Goal: Navigation & Orientation: Find specific page/section

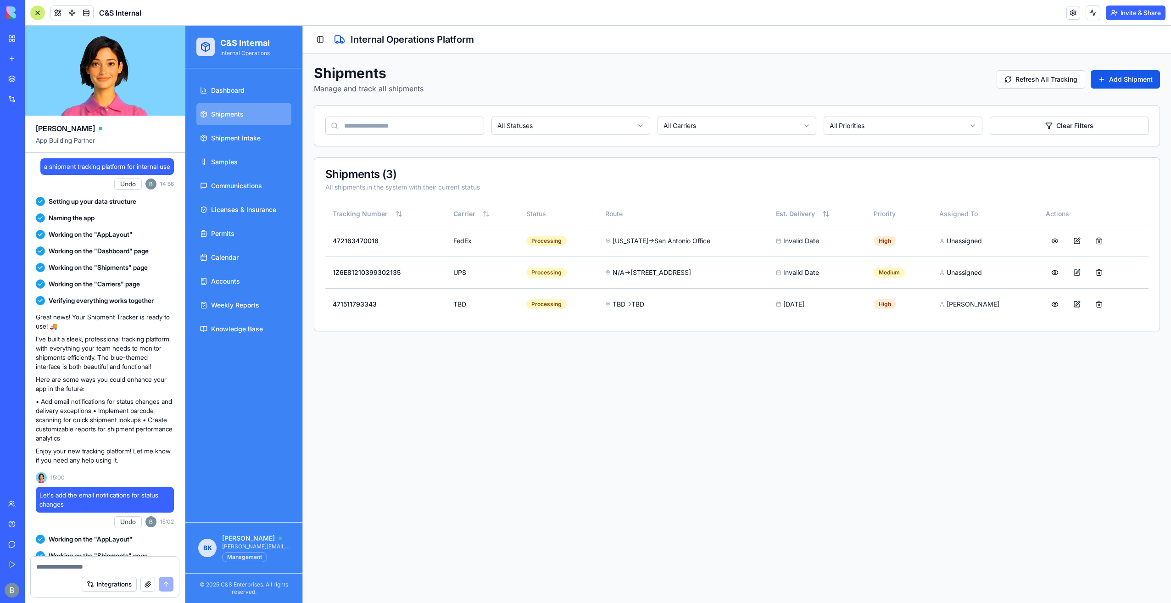
scroll to position [59675, 0]
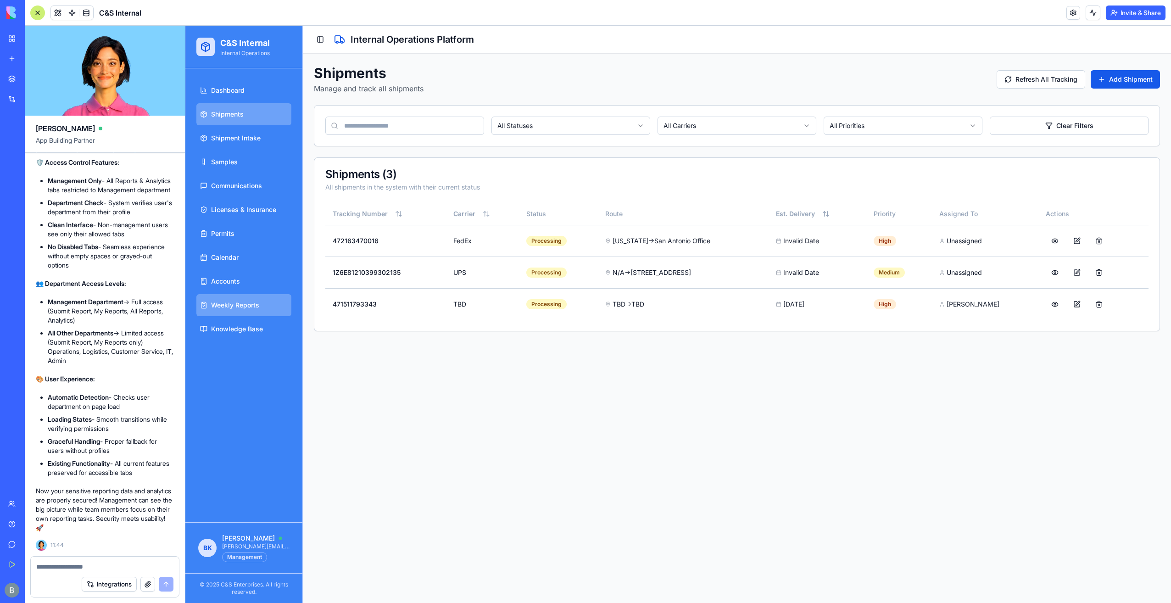
click at [236, 308] on span "Weekly Reports" at bounding box center [235, 305] width 48 height 9
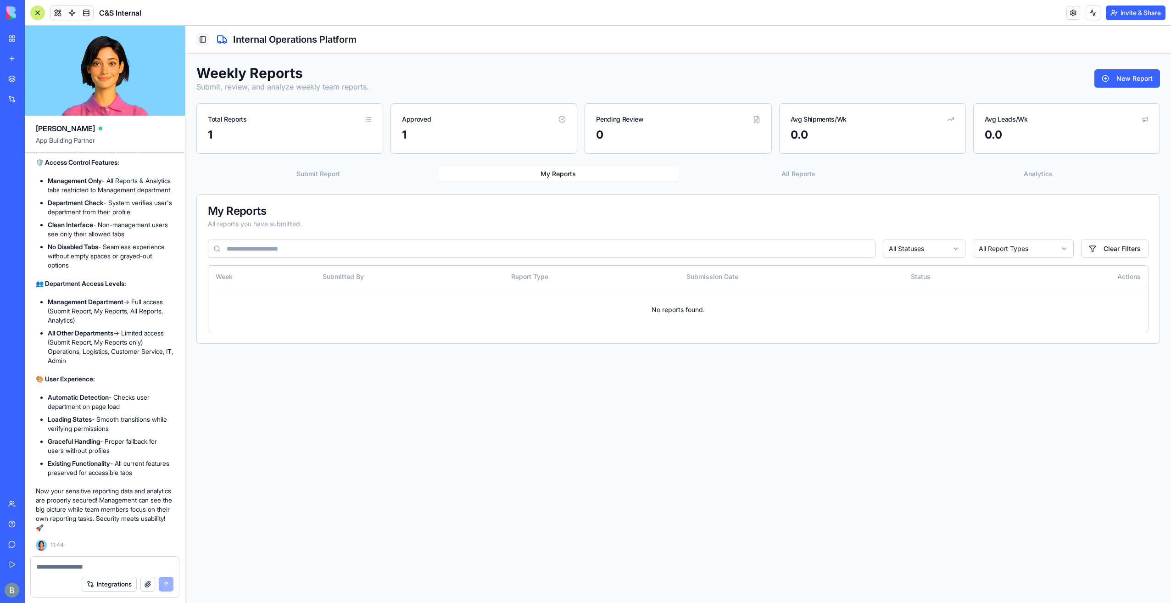
click at [208, 35] on button "Toggle Sidebar" at bounding box center [202, 39] width 13 height 13
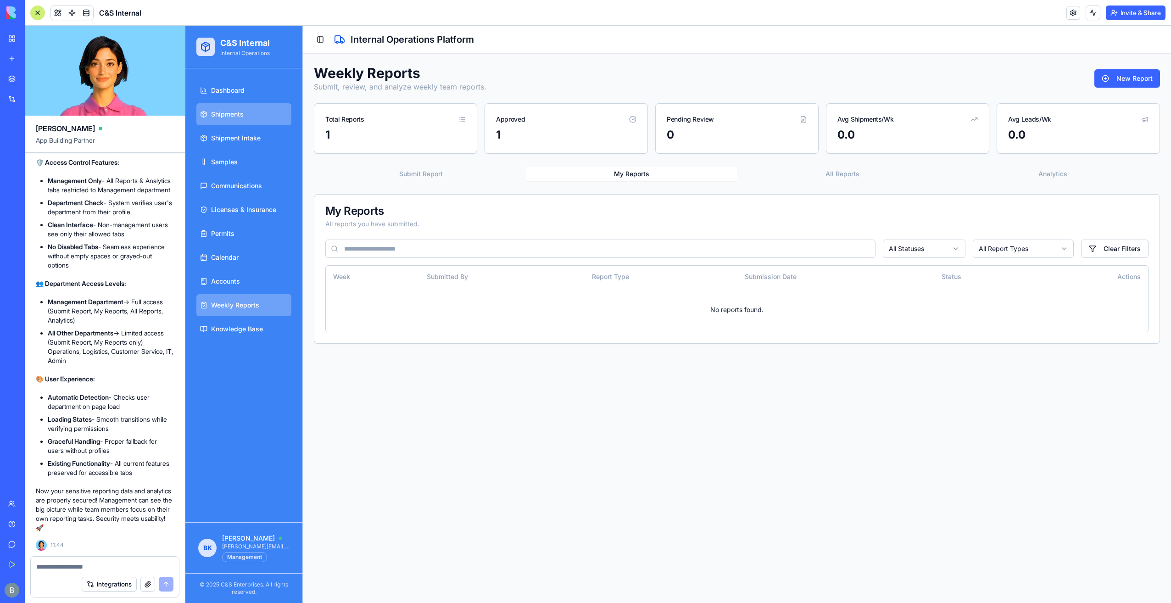
click at [266, 119] on link "Shipments" at bounding box center [243, 114] width 95 height 22
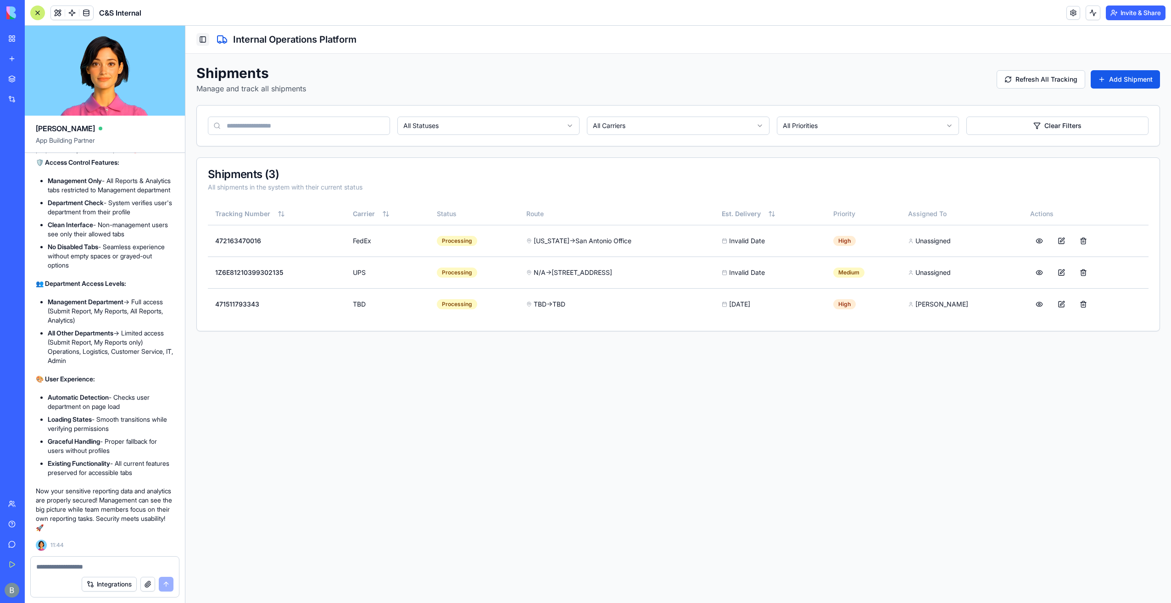
click at [201, 34] on button "Toggle Sidebar" at bounding box center [202, 39] width 13 height 13
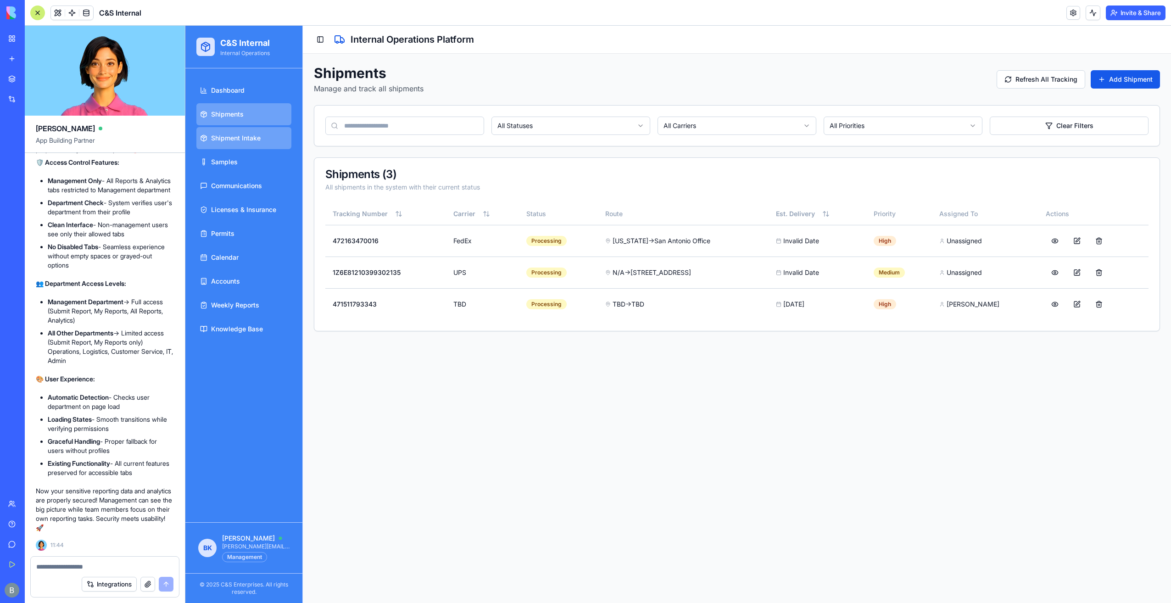
click at [253, 138] on span "Shipment Intake" at bounding box center [236, 138] width 50 height 9
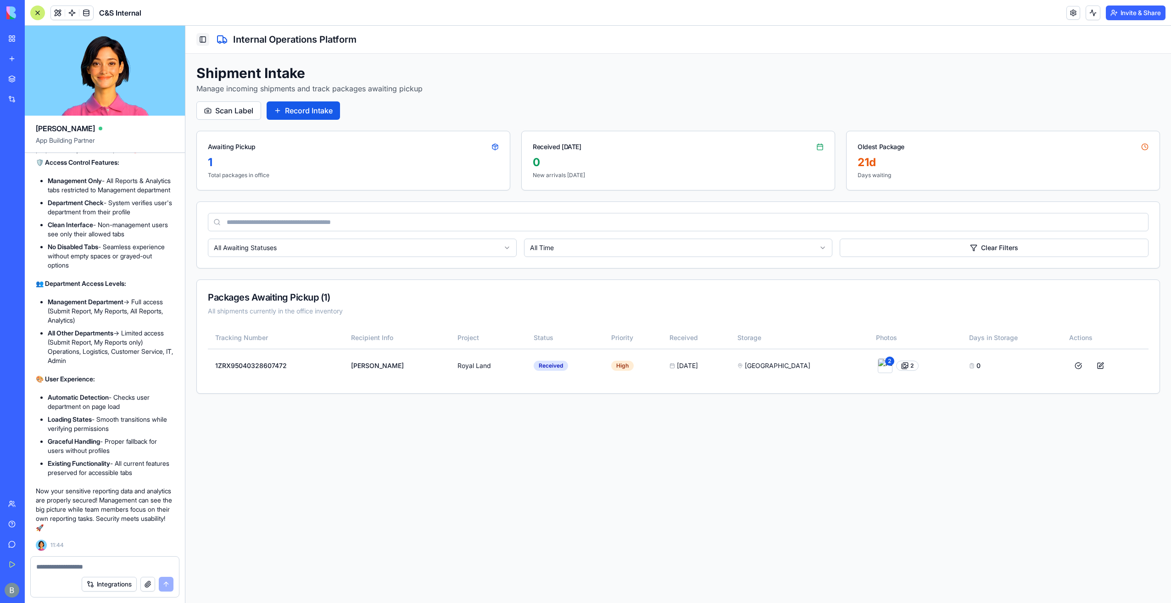
click at [202, 42] on button "Toggle Sidebar" at bounding box center [202, 39] width 13 height 13
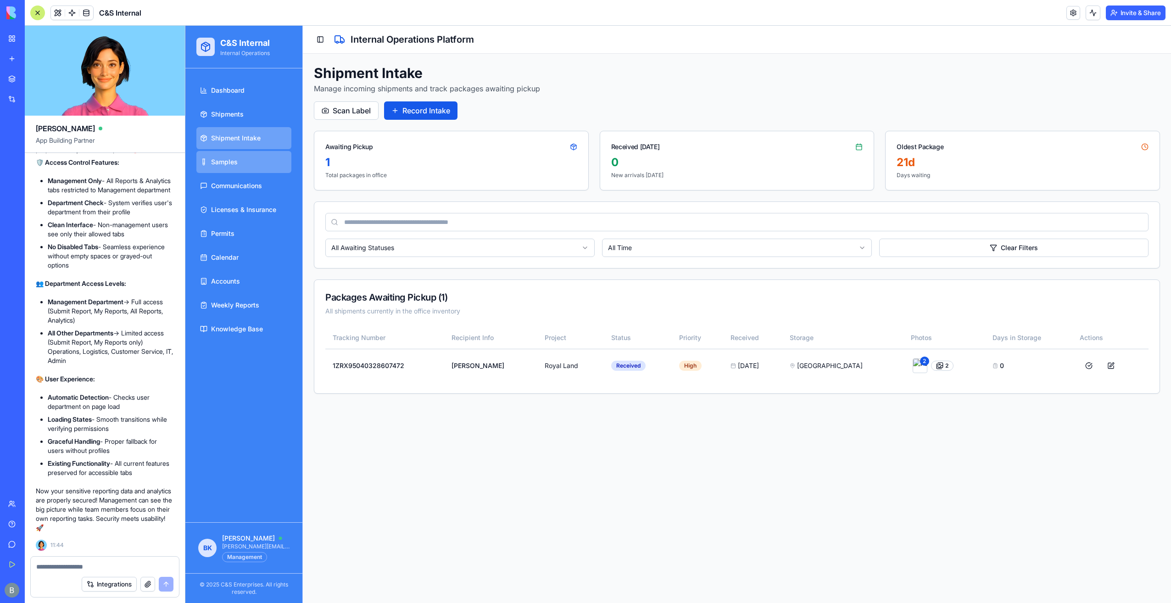
click at [243, 165] on link "Samples" at bounding box center [243, 162] width 95 height 22
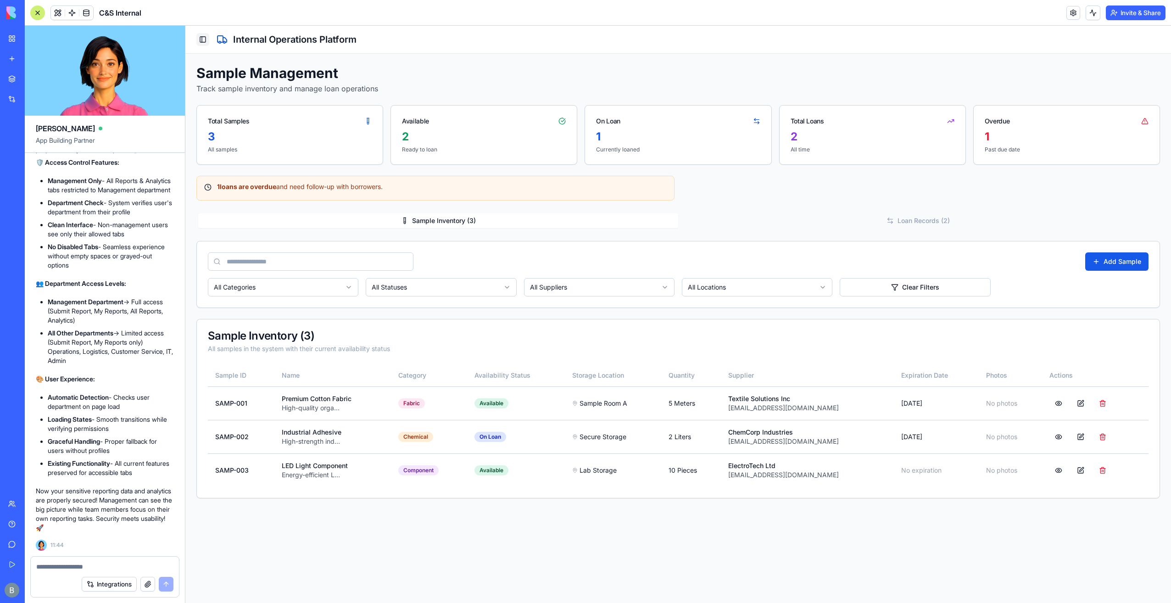
click at [202, 43] on button "Toggle Sidebar" at bounding box center [202, 39] width 13 height 13
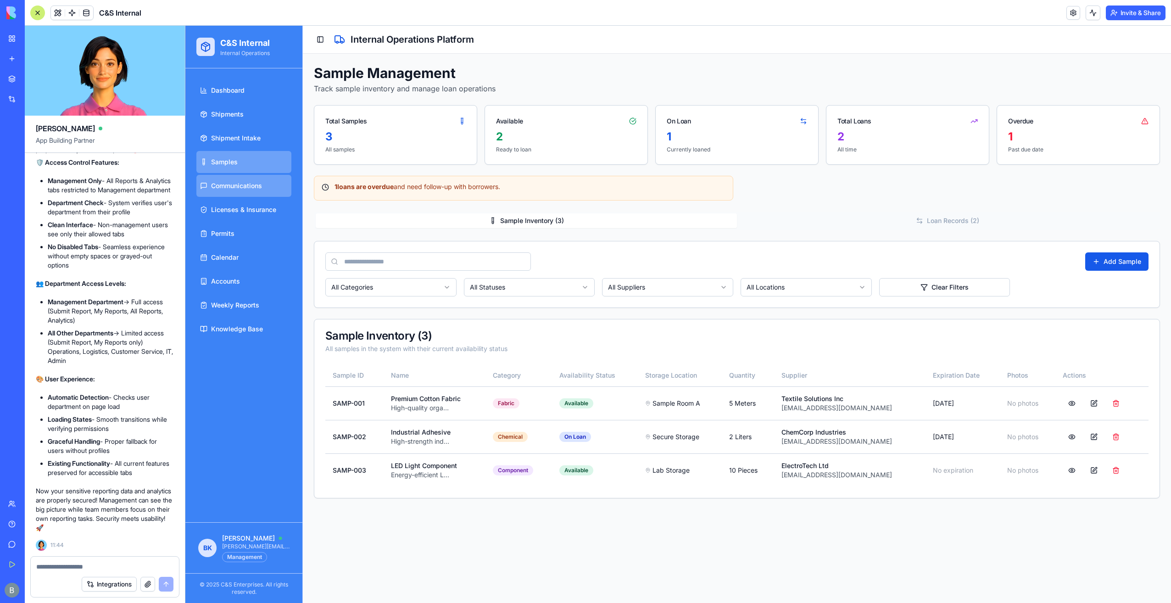
click at [253, 182] on span "Communications" at bounding box center [236, 185] width 51 height 9
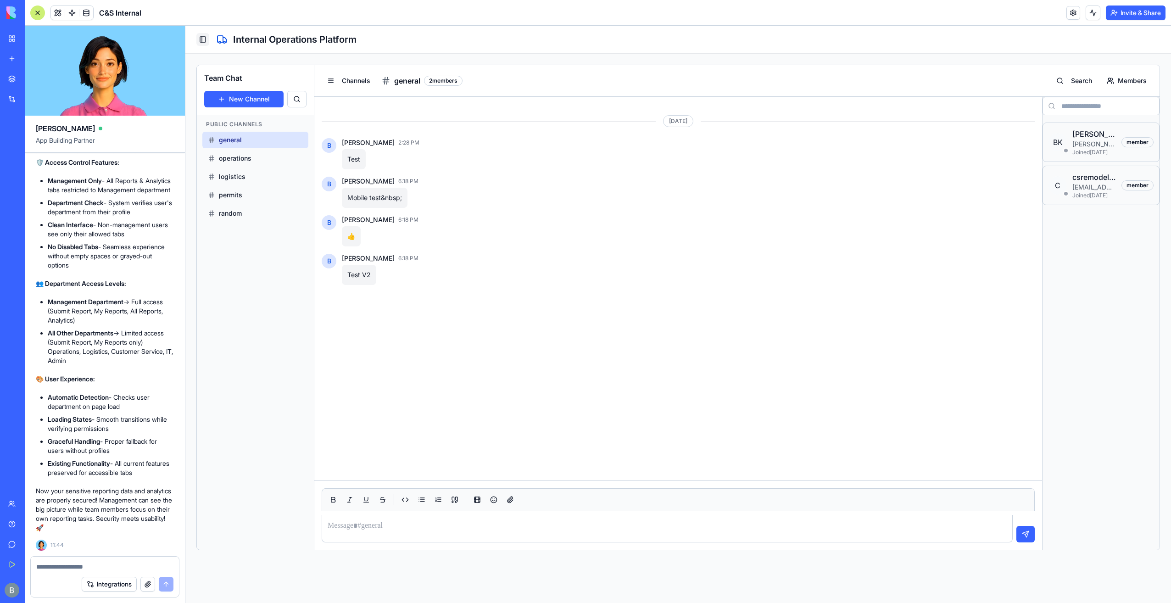
click at [205, 45] on button "Toggle Sidebar" at bounding box center [202, 39] width 13 height 13
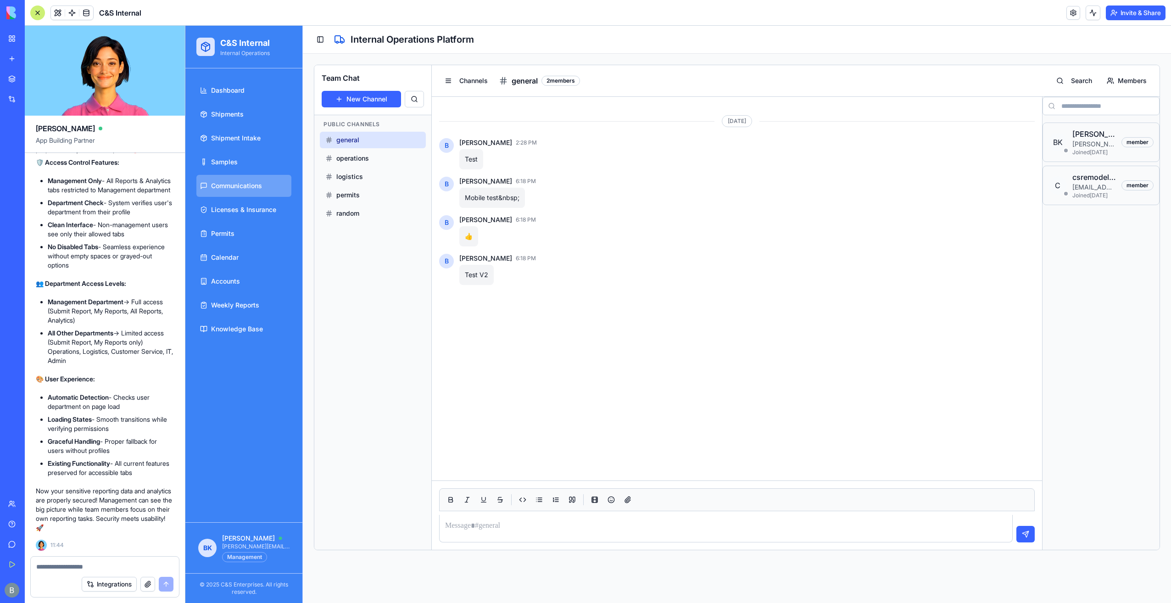
click at [113, 560] on div at bounding box center [105, 564] width 148 height 15
click at [97, 566] on textarea at bounding box center [104, 566] width 137 height 9
type textarea "*"
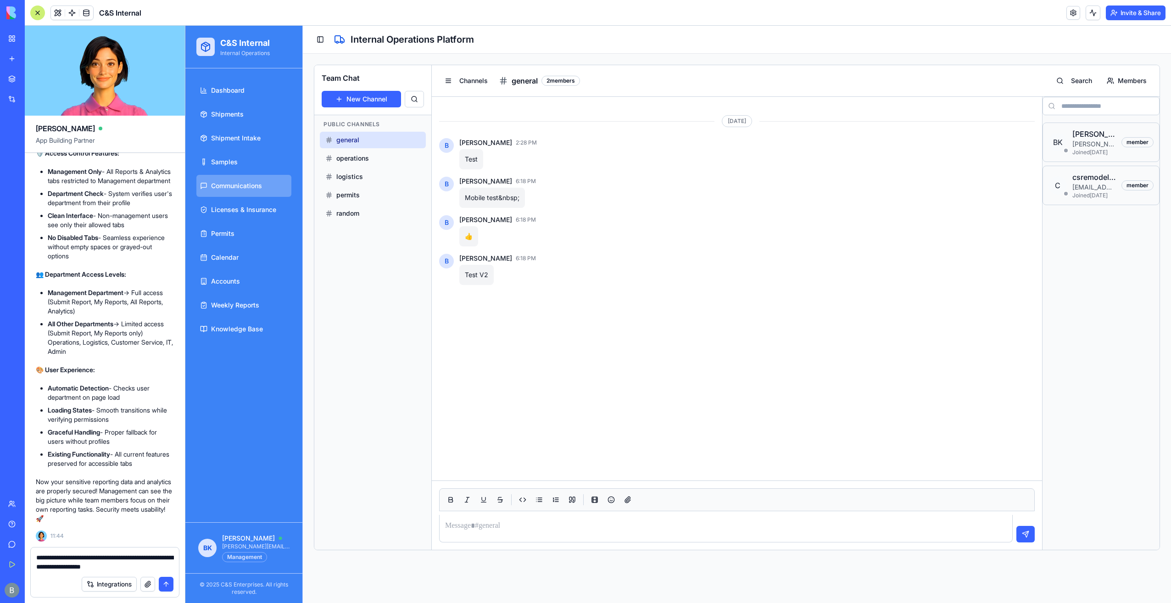
type textarea "**********"
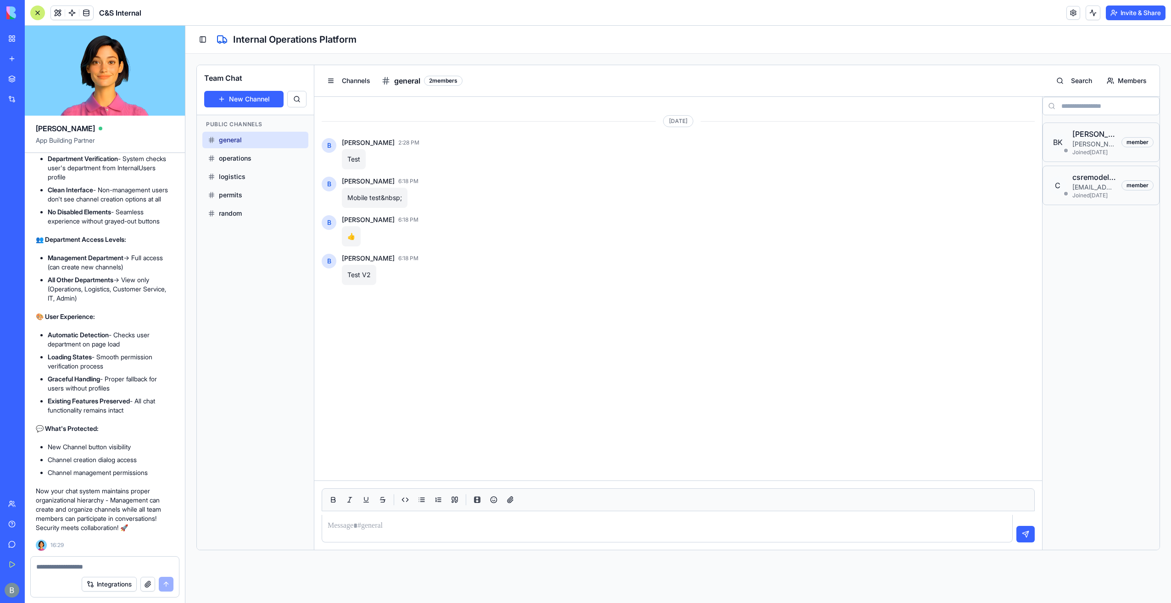
scroll to position [60309, 0]
click at [205, 44] on button "Toggle Sidebar" at bounding box center [202, 39] width 13 height 13
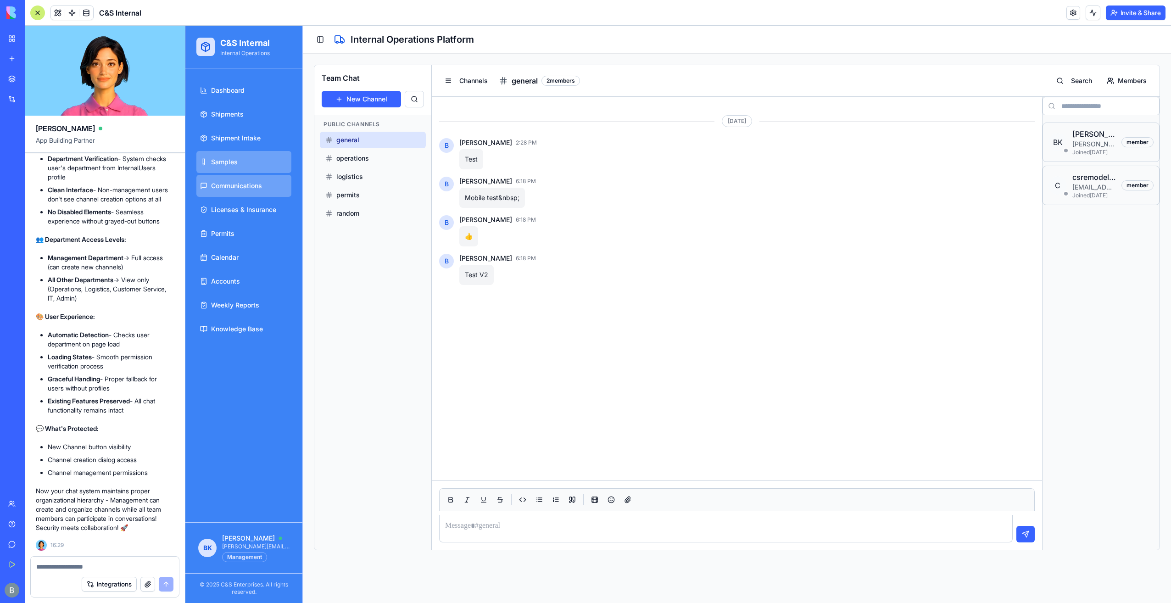
click at [244, 171] on link "Samples" at bounding box center [243, 162] width 95 height 22
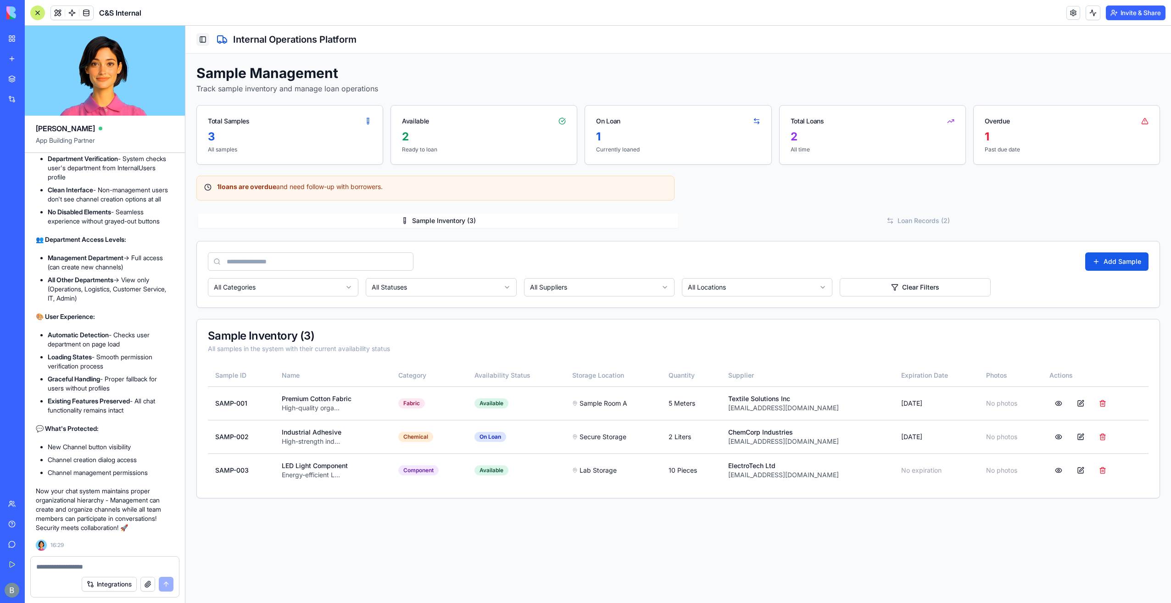
click at [206, 45] on button "Toggle Sidebar" at bounding box center [202, 39] width 13 height 13
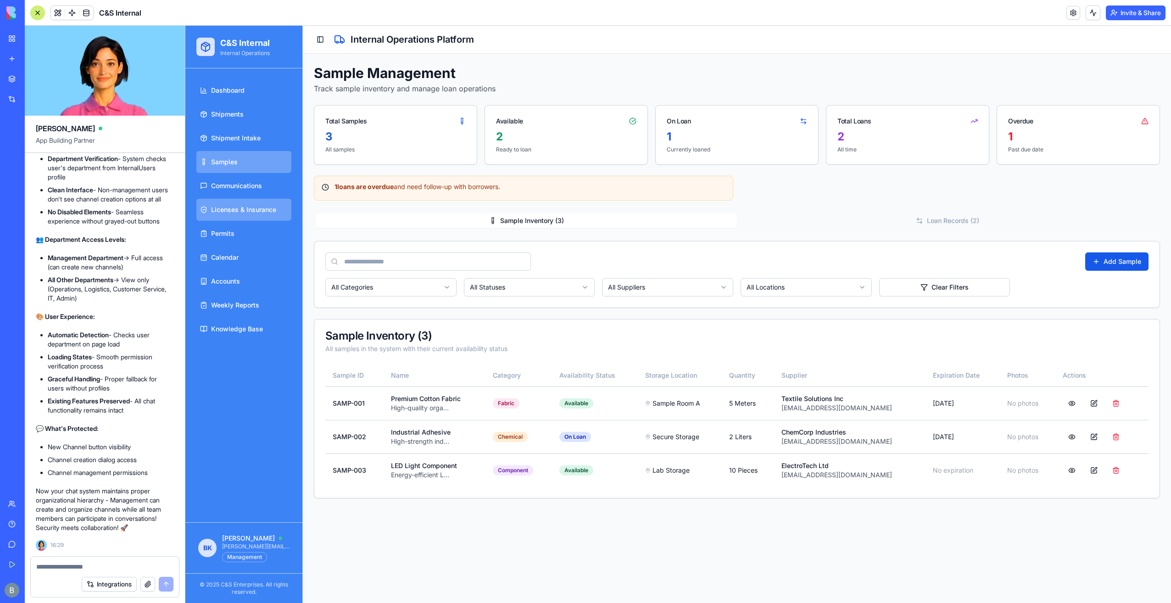
click at [273, 213] on span "Licenses & Insurance" at bounding box center [243, 209] width 65 height 9
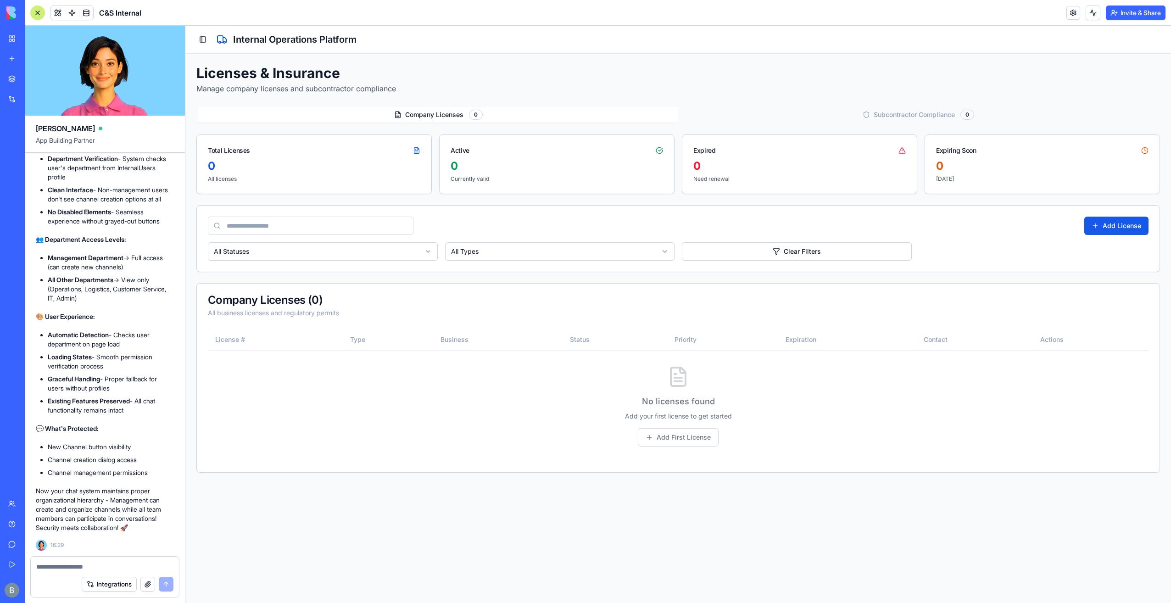
click at [135, 568] on textarea at bounding box center [105, 566] width 138 height 9
click at [57, 14] on button at bounding box center [58, 13] width 14 height 14
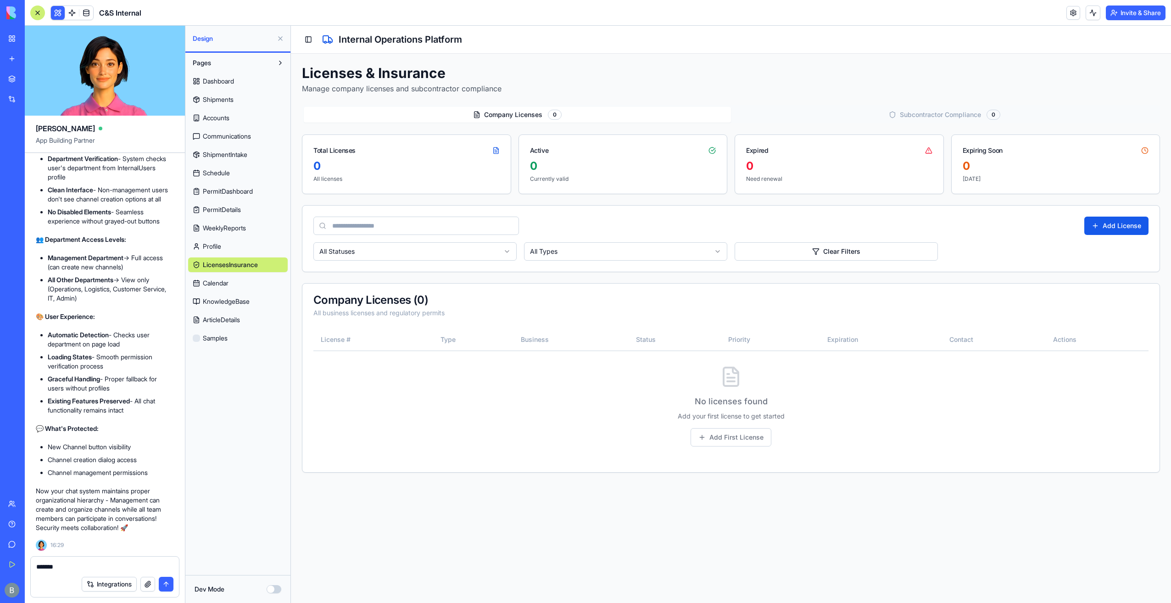
drag, startPoint x: 74, startPoint y: 553, endPoint x: 72, endPoint y: 569, distance: 16.2
click at [72, 569] on textarea "******" at bounding box center [105, 566] width 138 height 9
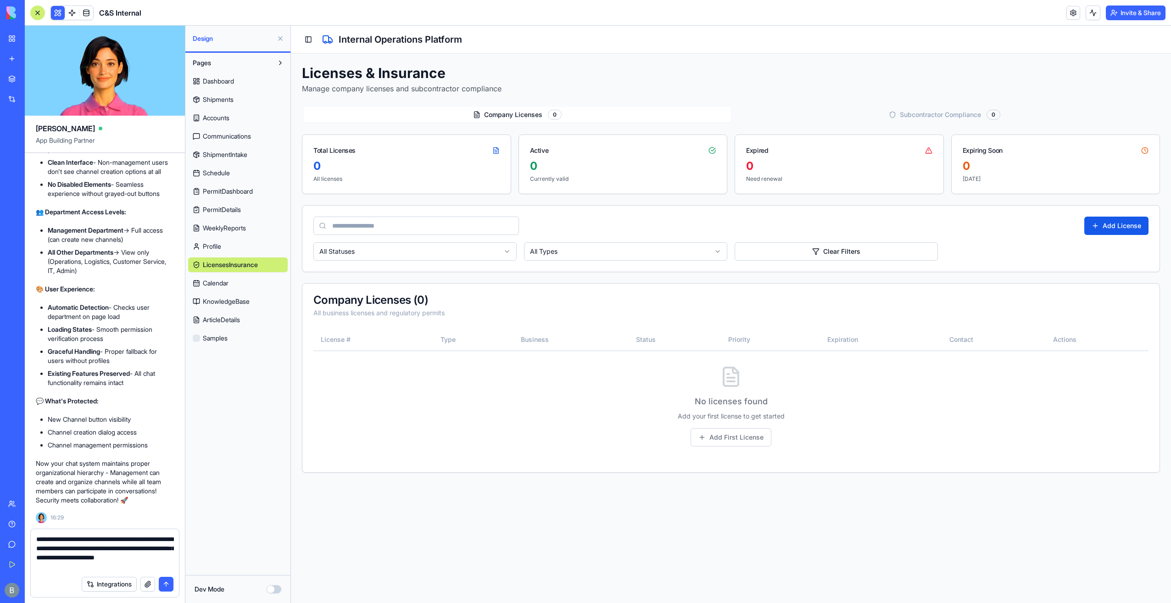
type textarea "**********"
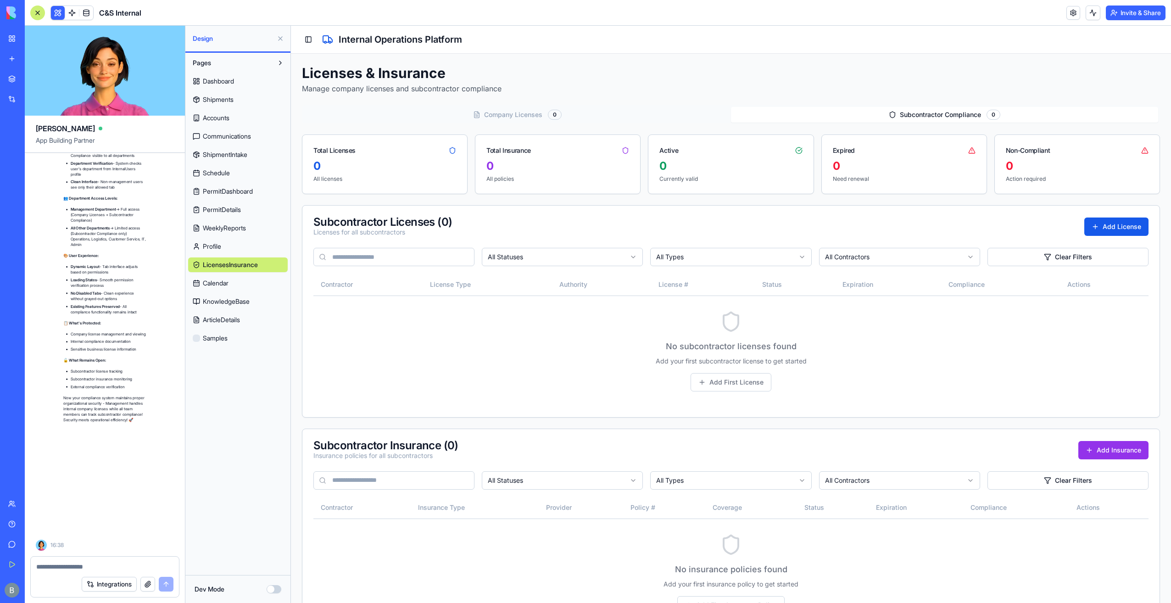
scroll to position [61069, 0]
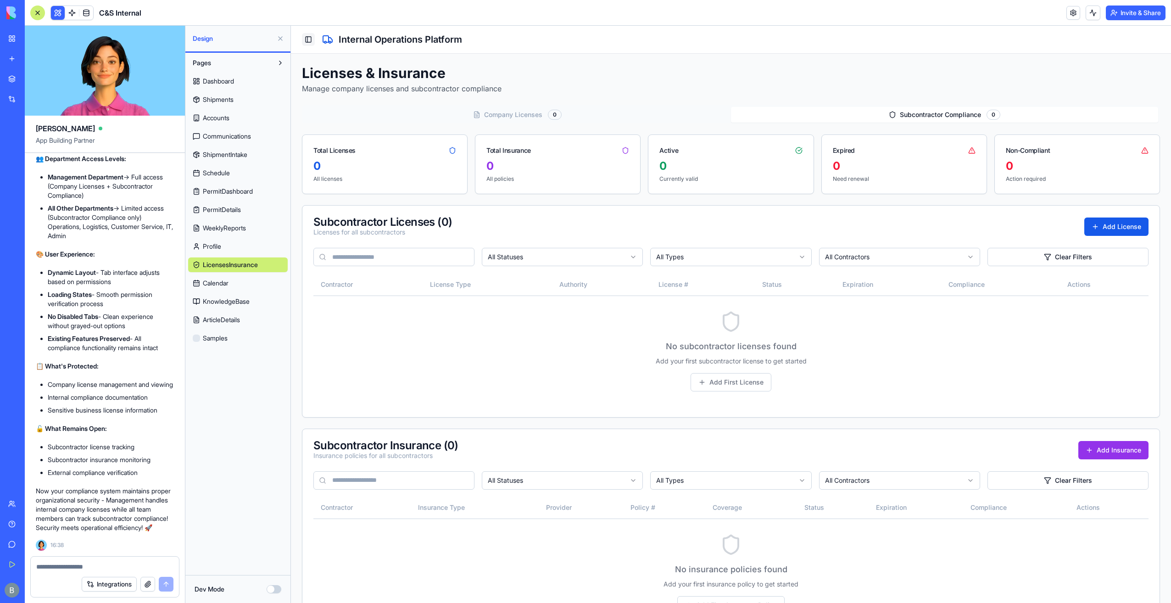
click at [311, 36] on button "Toggle Sidebar" at bounding box center [308, 39] width 13 height 13
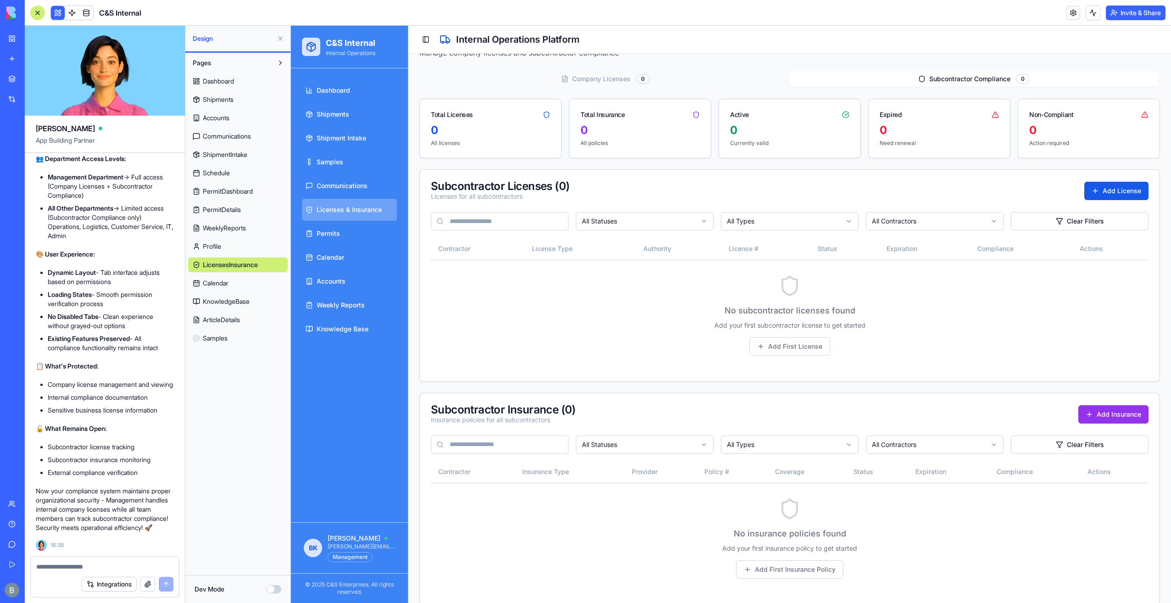
scroll to position [0, 0]
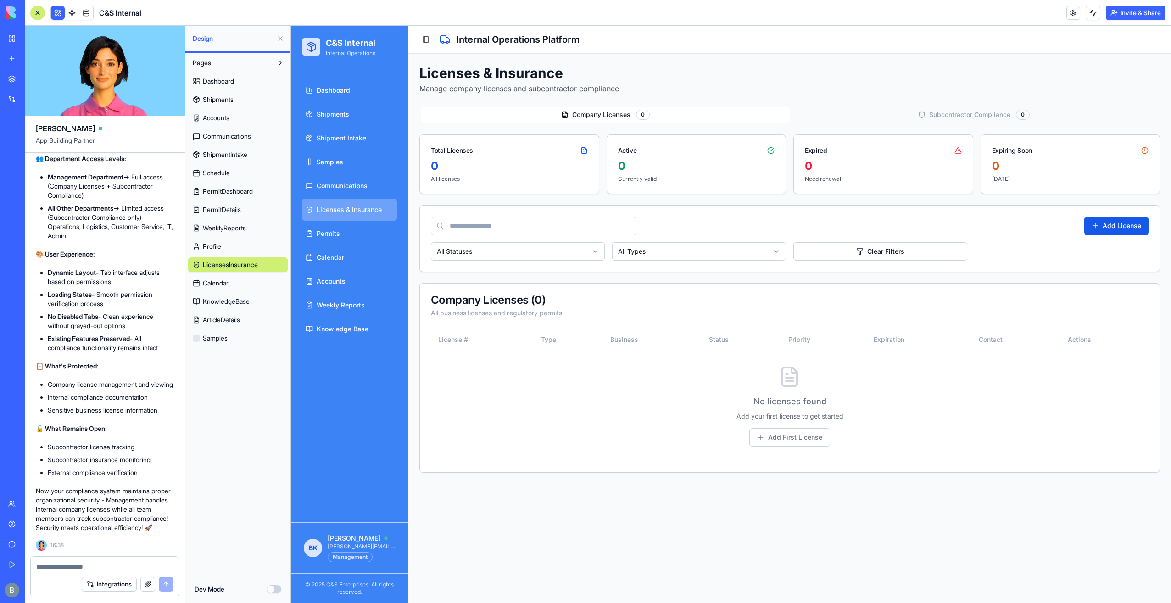
click at [669, 118] on button "Company Licenses Licenses 0" at bounding box center [605, 115] width 369 height 16
click at [802, 128] on div "Company Licenses Licenses 0 Subcontractor Compliance Subcontractor 0 Total Lice…" at bounding box center [790, 289] width 741 height 368
click at [816, 117] on button "Subcontractor Compliance Subcontractor 0" at bounding box center [974, 115] width 369 height 16
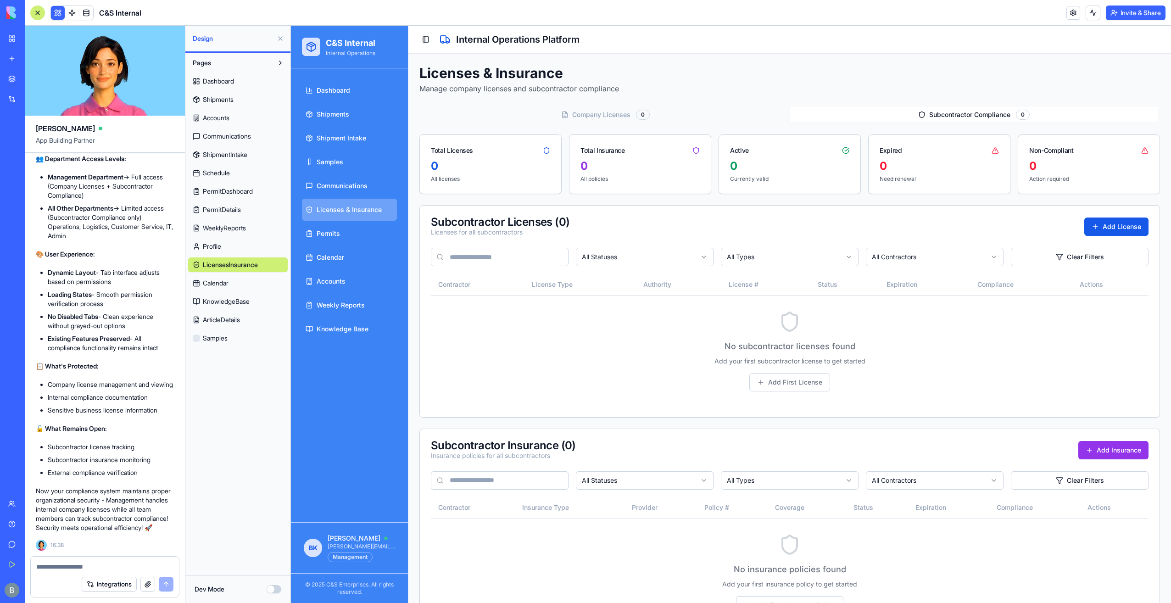
click at [673, 123] on div "Company Licenses Licenses 0 Subcontractor Compliance Subcontractor 0" at bounding box center [790, 114] width 741 height 18
click at [619, 119] on button "Company Licenses Licenses 0" at bounding box center [605, 115] width 369 height 16
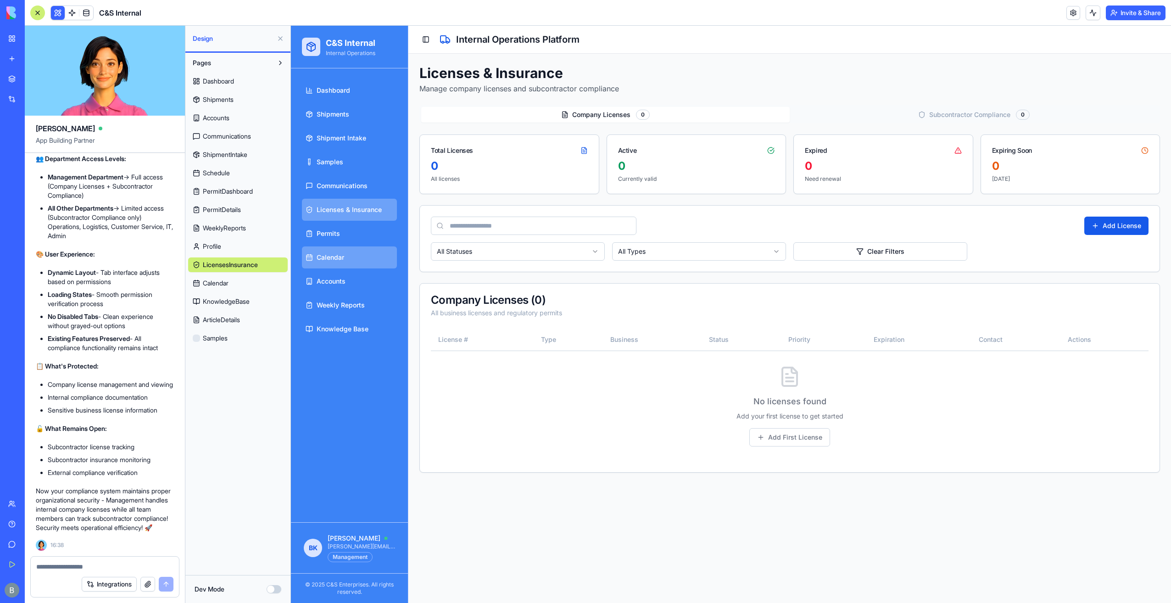
click at [339, 254] on span "Calendar" at bounding box center [331, 257] width 28 height 9
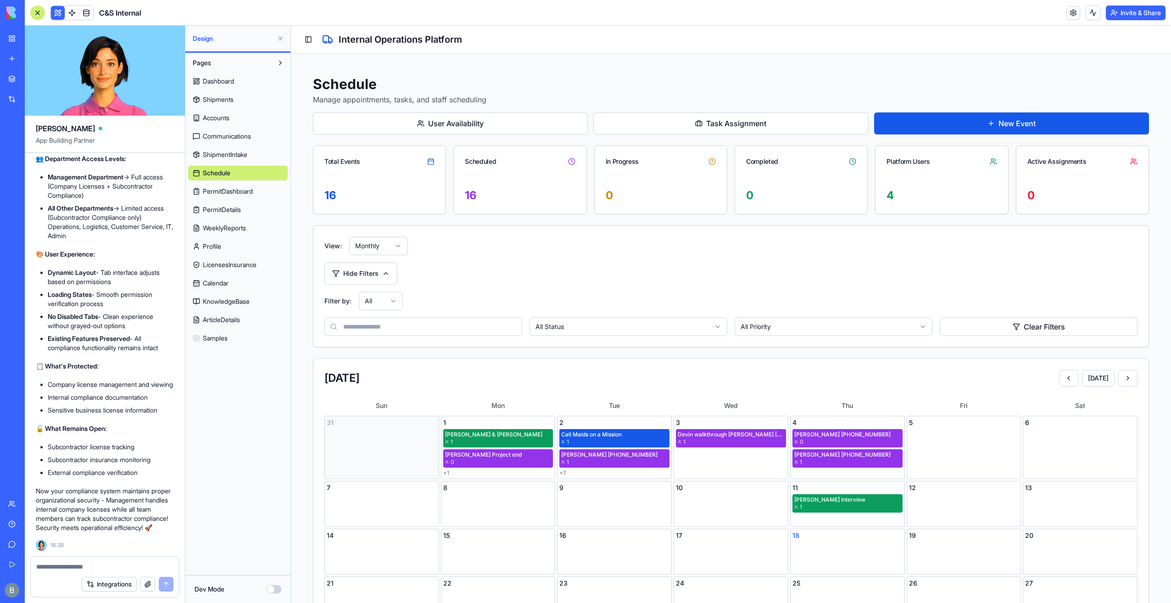
click at [383, 253] on html "C&S Internal Internal Operations Dashboard Shipments Shipment Intake Samples Co…" at bounding box center [731, 404] width 880 height 757
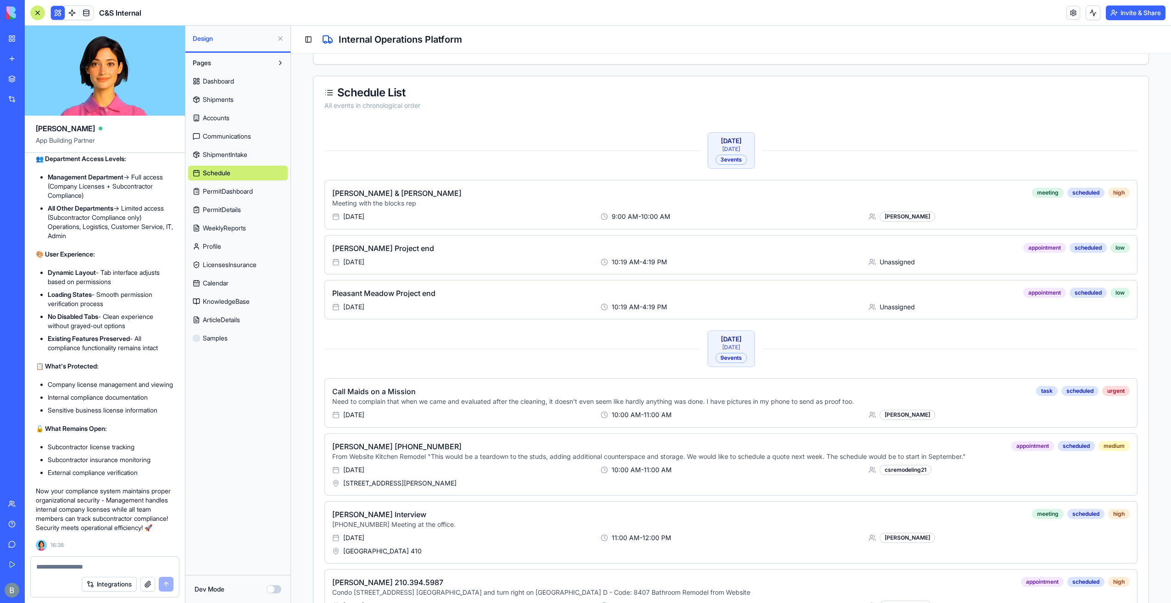
scroll to position [62, 0]
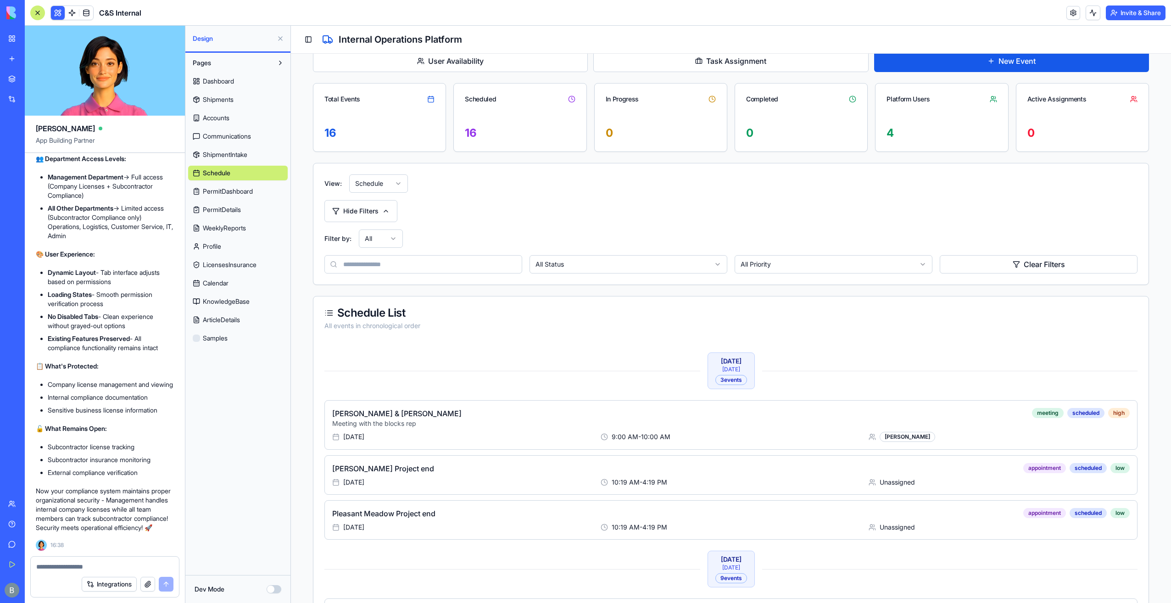
click at [231, 80] on span "Dashboard" at bounding box center [218, 81] width 31 height 9
